Goal: Information Seeking & Learning: Check status

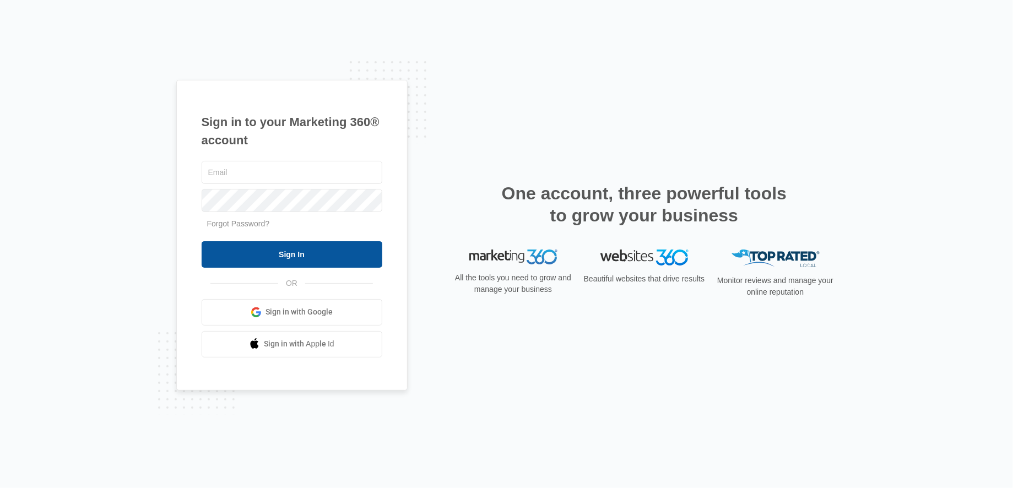
type input "[EMAIL_ADDRESS][DOMAIN_NAME]"
click at [273, 260] on input "Sign In" at bounding box center [292, 254] width 181 height 26
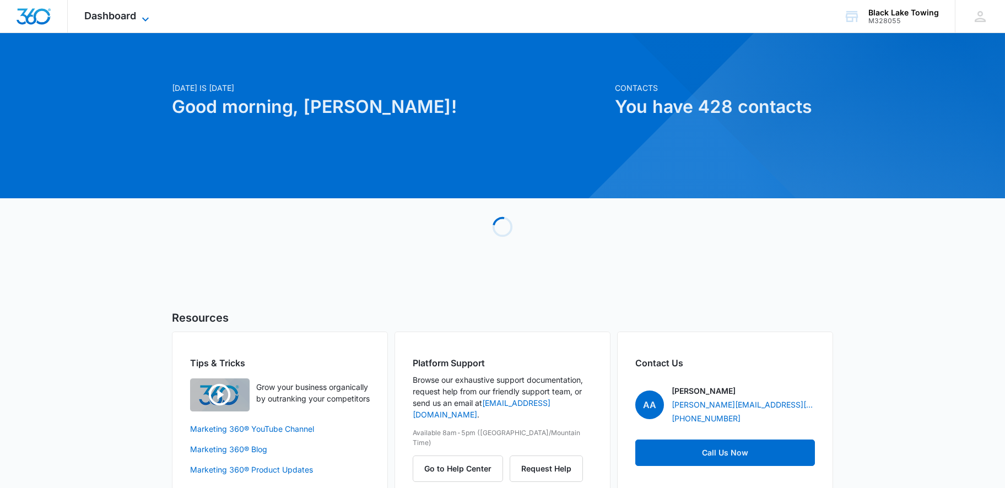
click at [122, 13] on span "Dashboard" at bounding box center [110, 16] width 52 height 12
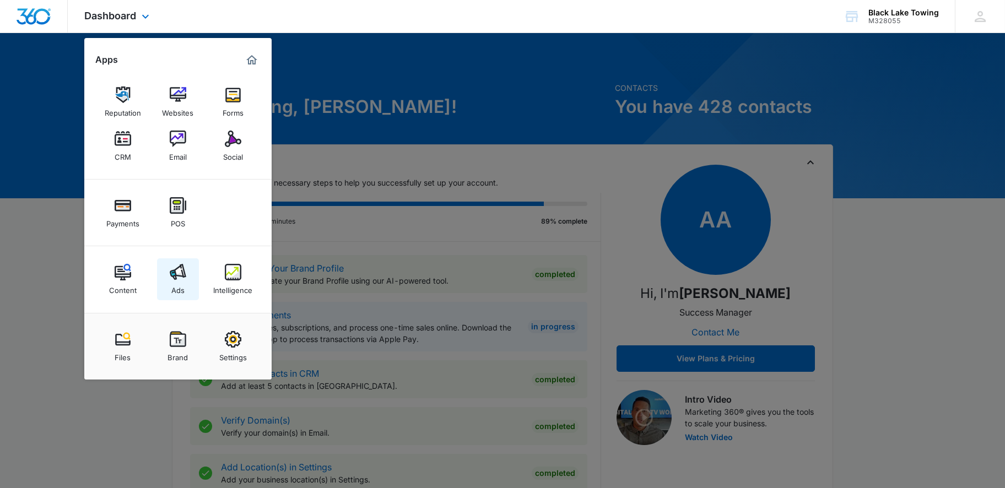
click at [180, 282] on div "Ads" at bounding box center [177, 287] width 13 height 14
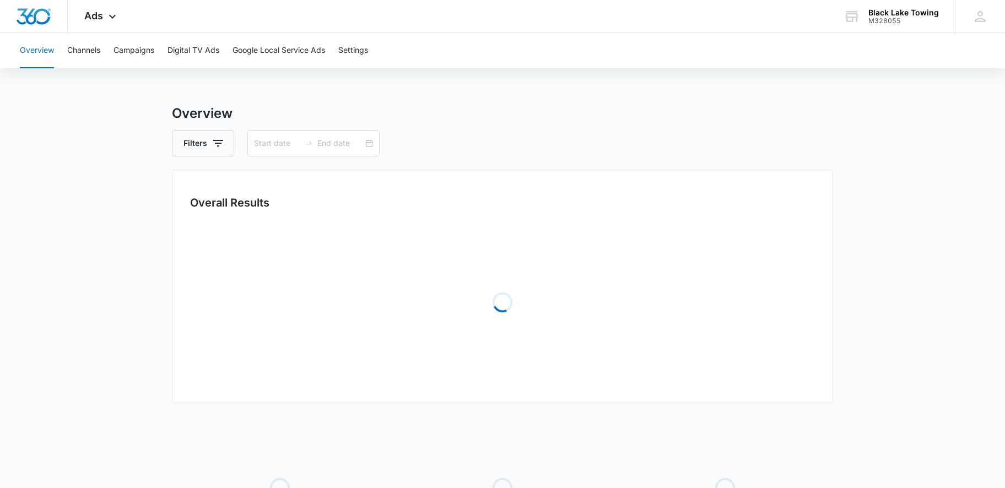
type input "[DATE]"
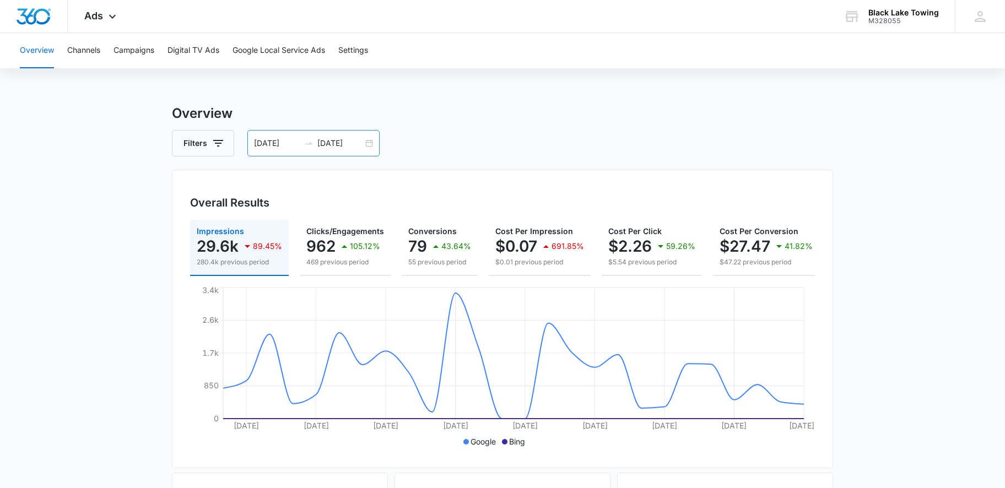
click at [367, 142] on div "08/01/2025 08/26/2025" at bounding box center [313, 143] width 132 height 26
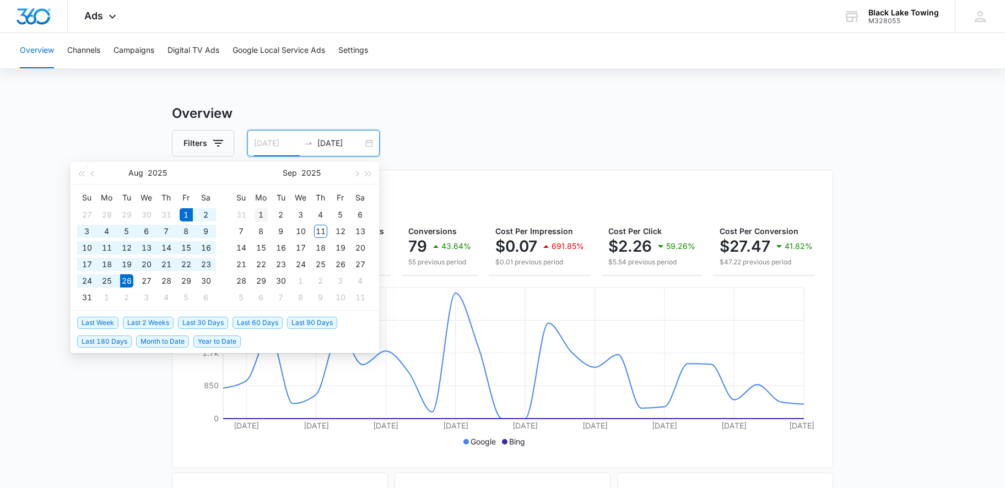
type input "09/01/2025"
click at [263, 209] on div "1" at bounding box center [261, 214] width 13 height 13
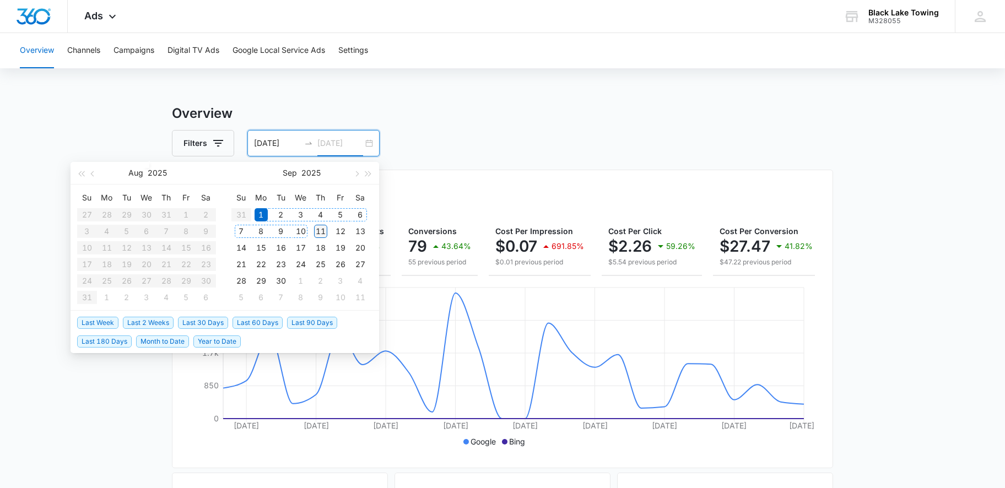
type input "09/11/2025"
click at [317, 229] on div "11" at bounding box center [320, 231] width 13 height 13
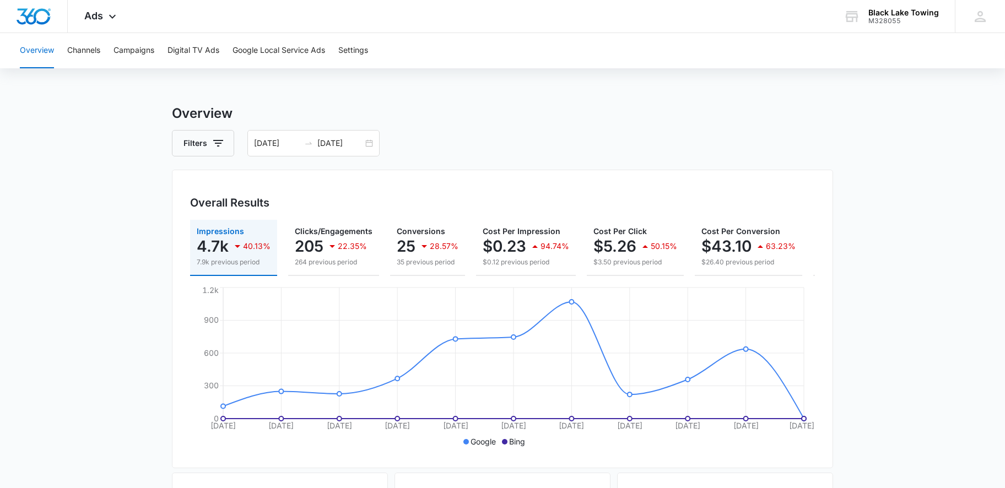
click at [231, 240] on icon "button" at bounding box center [237, 246] width 13 height 13
click at [223, 248] on p "4.7k" at bounding box center [213, 246] width 32 height 18
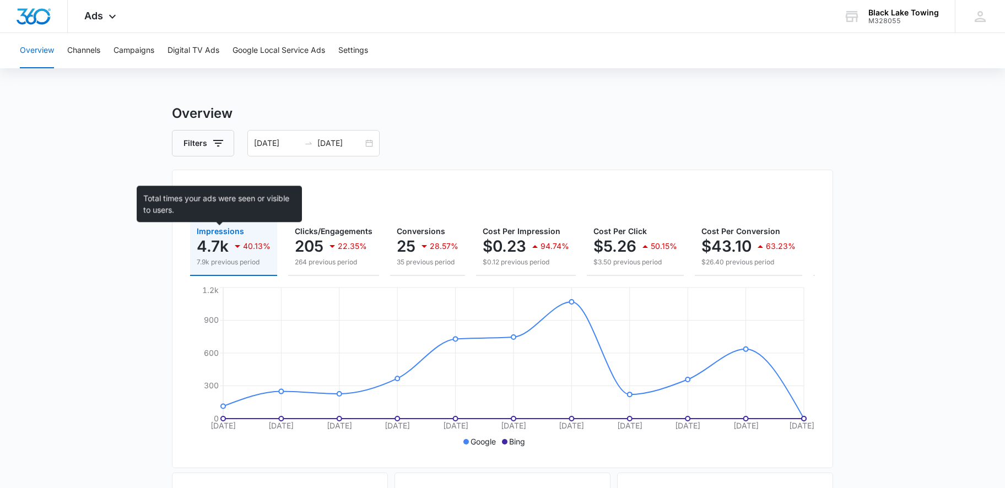
click at [223, 232] on span "Impressions" at bounding box center [220, 230] width 47 height 9
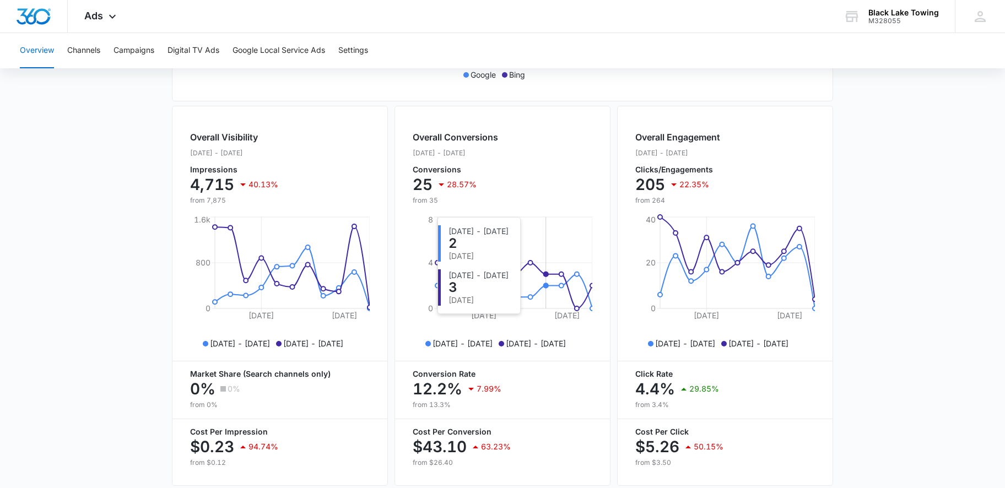
scroll to position [404, 0]
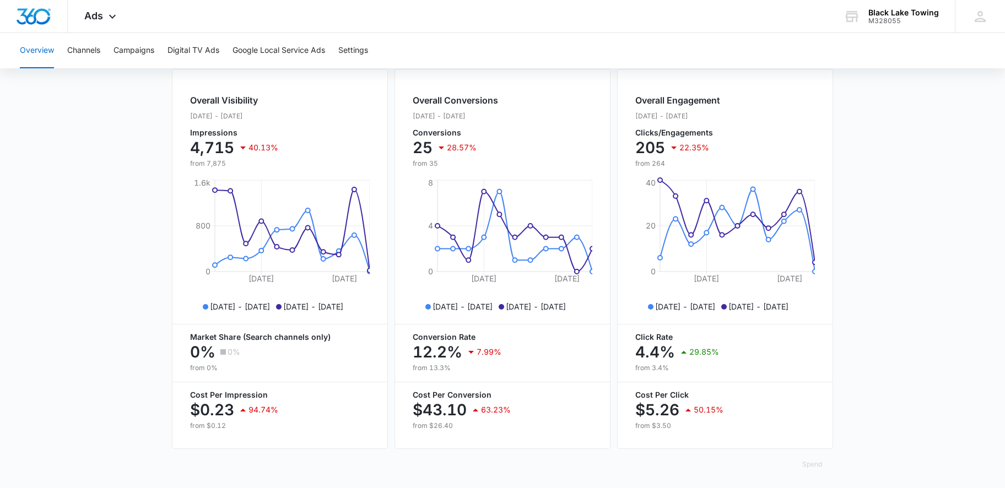
click at [392, 196] on div "Overall Visibility Sep. 01 - Sep. 11, 2025 Impressions 4,715 40.13% from 7,875 …" at bounding box center [502, 259] width 661 height 385
click at [387, 181] on div "Overall Visibility Sep. 01 - Sep. 11, 2025 Impressions 4,715 40.13% from 7,875 …" at bounding box center [280, 259] width 216 height 380
click at [391, 182] on div "Overall Visibility Sep. 01 - Sep. 11, 2025 Impressions 4,715 40.13% from 7,875 …" at bounding box center [502, 259] width 661 height 385
click at [853, 175] on main "Overview Filters 09/01/2025 09/11/2025 Overall Results Impressions 4.7k 40.13% …" at bounding box center [502, 95] width 1005 height 791
click at [939, 182] on main "Overview Filters 09/01/2025 09/11/2025 Overall Results Impressions 4.7k 40.13% …" at bounding box center [502, 95] width 1005 height 791
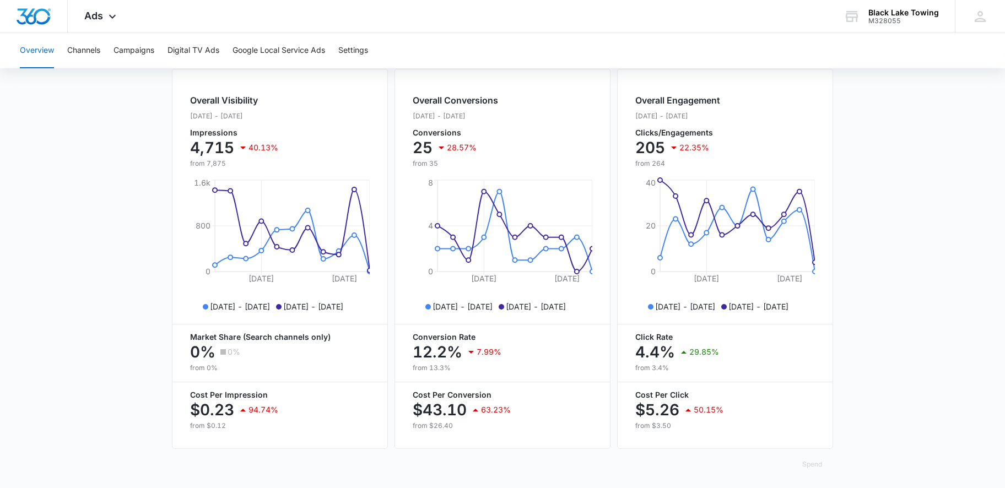
click at [939, 182] on main "Overview Filters 09/01/2025 09/11/2025 Overall Results Impressions 4.7k 40.13% …" at bounding box center [502, 95] width 1005 height 791
click at [936, 182] on main "Overview Filters 09/01/2025 09/11/2025 Overall Results Impressions 4.7k 40.13% …" at bounding box center [502, 95] width 1005 height 791
click at [911, 191] on main "Overview Filters 09/01/2025 09/11/2025 Overall Results Impressions 4.7k 40.13% …" at bounding box center [502, 95] width 1005 height 791
click at [906, 197] on main "Overview Filters 09/01/2025 09/11/2025 Overall Results Impressions 4.7k 40.13% …" at bounding box center [502, 95] width 1005 height 791
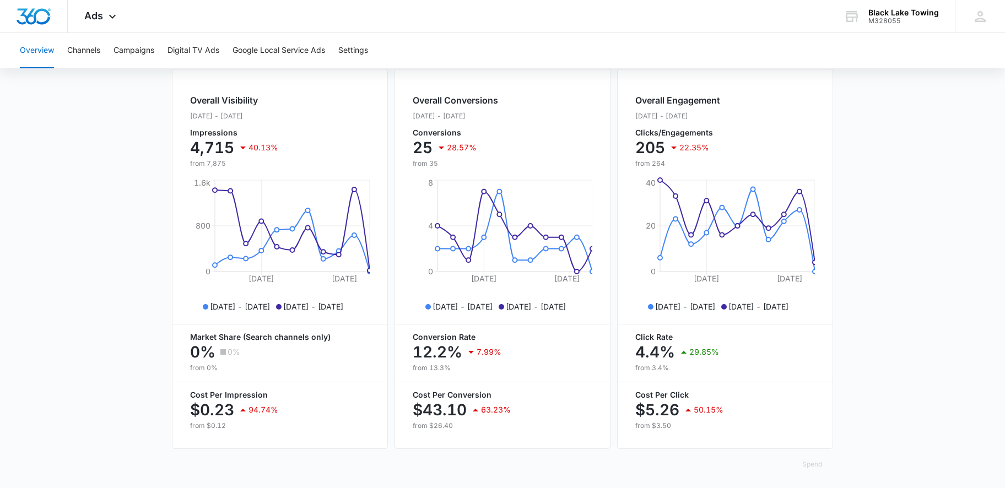
click at [933, 313] on main "Overview Filters 09/01/2025 09/11/2025 Overall Results Impressions 4.7k 40.13% …" at bounding box center [502, 95] width 1005 height 791
drag, startPoint x: 931, startPoint y: 315, endPoint x: 912, endPoint y: 311, distance: 19.7
click at [901, 349] on main "Overview Filters 09/01/2025 09/11/2025 Overall Results Impressions 4.7k 40.13% …" at bounding box center [502, 95] width 1005 height 791
drag, startPoint x: 912, startPoint y: 311, endPoint x: 920, endPoint y: 245, distance: 66.1
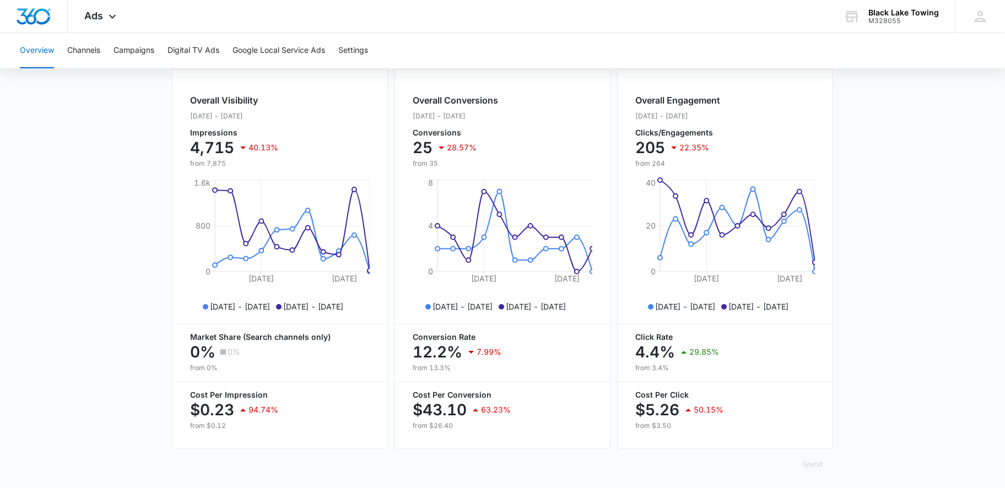
click at [927, 243] on main "Overview Filters 09/01/2025 09/11/2025 Overall Results Impressions 4.7k 40.13% …" at bounding box center [502, 95] width 1005 height 791
drag, startPoint x: 920, startPoint y: 245, endPoint x: 913, endPoint y: 247, distance: 7.4
click at [913, 247] on main "Overview Filters 09/01/2025 09/11/2025 Overall Results Impressions 4.7k 40.13% …" at bounding box center [502, 95] width 1005 height 791
drag, startPoint x: 913, startPoint y: 247, endPoint x: 903, endPoint y: 253, distance: 11.9
click at [912, 248] on main "Overview Filters 09/01/2025 09/11/2025 Overall Results Impressions 4.7k 40.13% …" at bounding box center [502, 95] width 1005 height 791
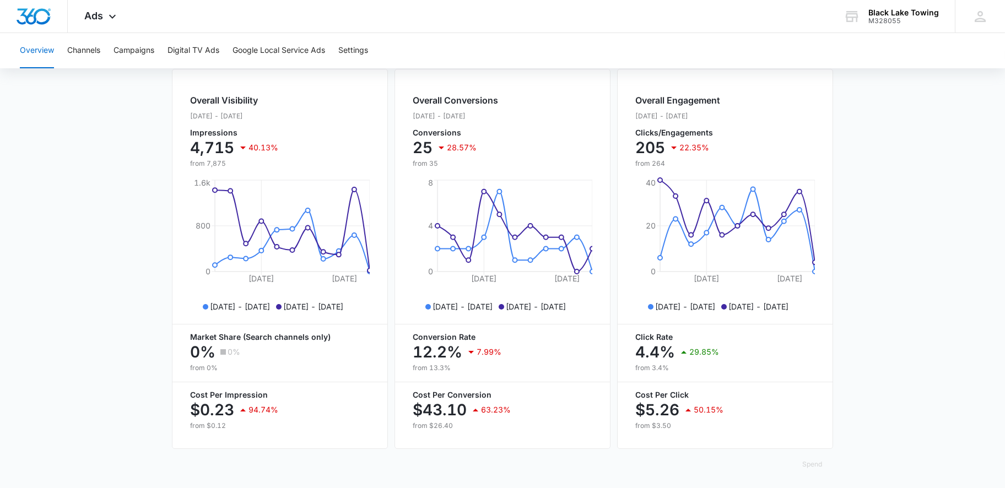
drag, startPoint x: 897, startPoint y: 259, endPoint x: 885, endPoint y: 269, distance: 15.3
click at [892, 264] on main "Overview Filters 09/01/2025 09/11/2025 Overall Results Impressions 4.7k 40.13% …" at bounding box center [502, 95] width 1005 height 791
drag, startPoint x: 883, startPoint y: 271, endPoint x: 874, endPoint y: 275, distance: 9.9
click at [877, 275] on main "Overview Filters 09/01/2025 09/11/2025 Overall Results Impressions 4.7k 40.13% …" at bounding box center [502, 95] width 1005 height 791
click at [874, 275] on main "Overview Filters 09/01/2025 09/11/2025 Overall Results Impressions 4.7k 40.13% …" at bounding box center [502, 95] width 1005 height 791
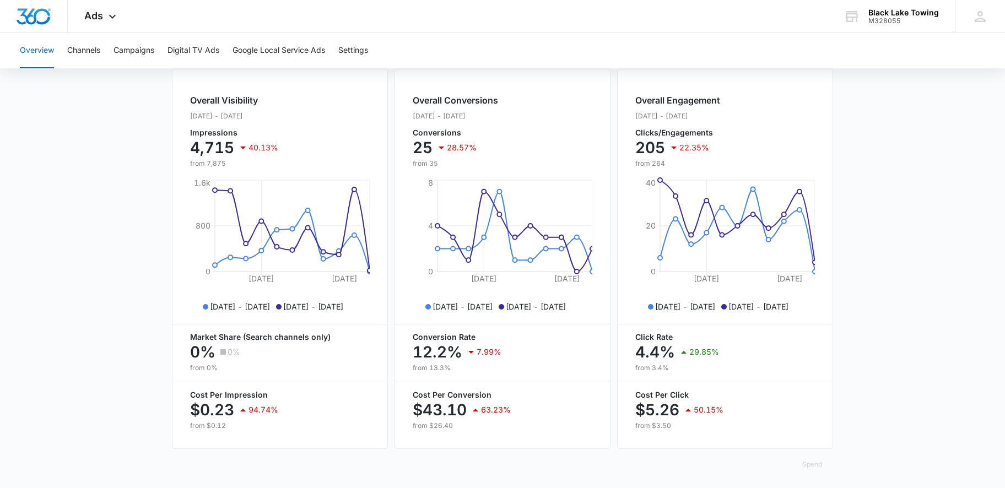
click at [874, 259] on main "Overview Filters 09/01/2025 09/11/2025 Overall Results Impressions 4.7k 40.13% …" at bounding box center [502, 95] width 1005 height 791
click at [858, 267] on main "Overview Filters 09/01/2025 09/11/2025 Overall Results Impressions 4.7k 40.13% …" at bounding box center [502, 95] width 1005 height 791
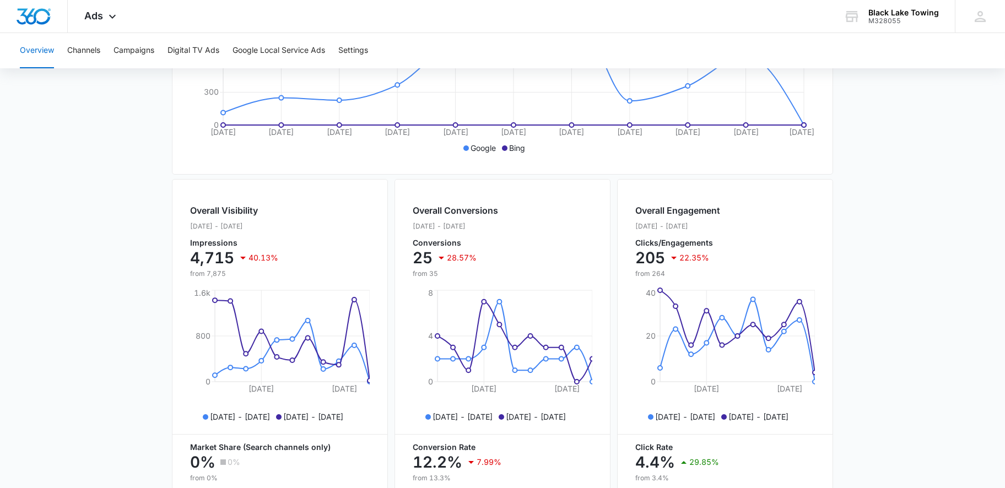
scroll to position [257, 0]
